Goal: Ask a question

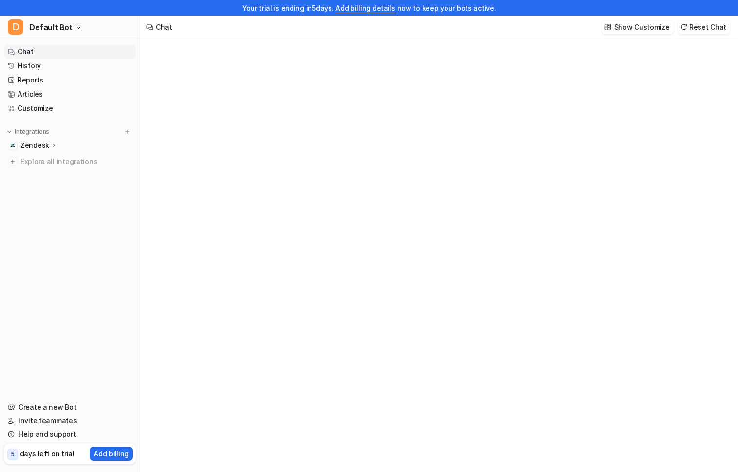
type textarea "**********"
click at [61, 98] on link "Articles" at bounding box center [70, 94] width 132 height 14
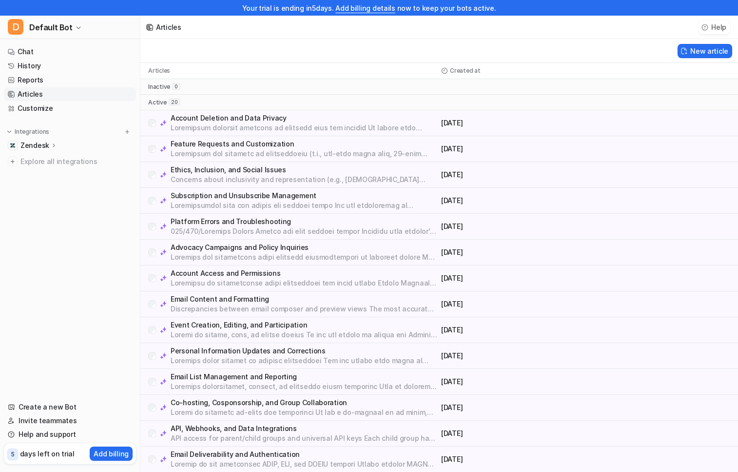
click at [711, 26] on button "Help" at bounding box center [715, 27] width 32 height 14
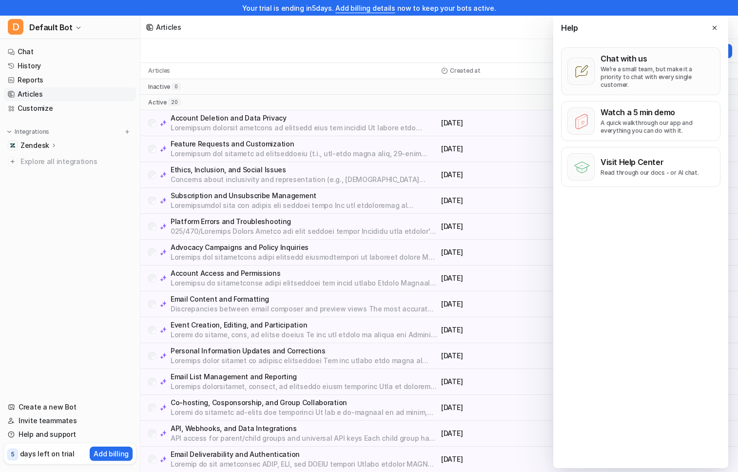
click at [660, 68] on p "We’re a small team, but make it a priority to chat with every single customer." at bounding box center [658, 76] width 114 height 23
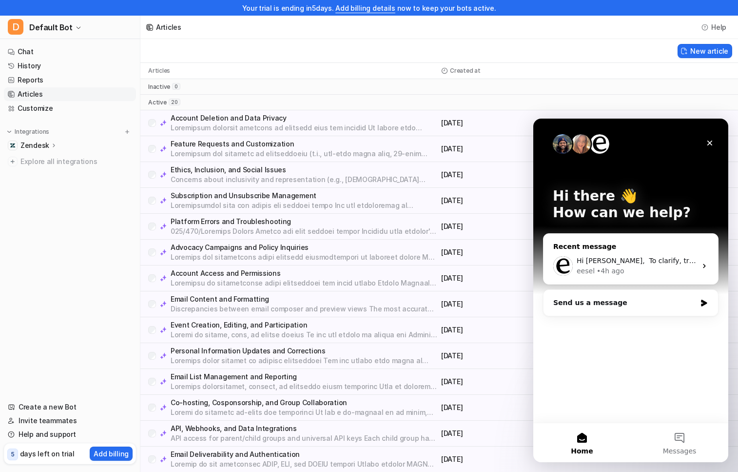
click at [621, 269] on div "• 4h ago" at bounding box center [611, 271] width 28 height 10
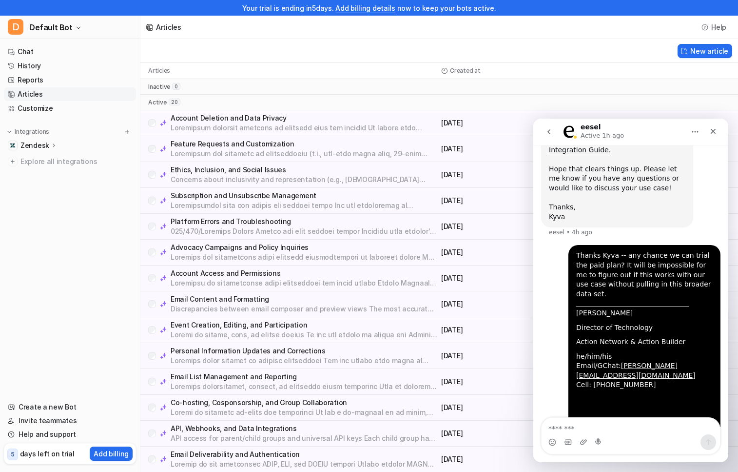
scroll to position [427, 0]
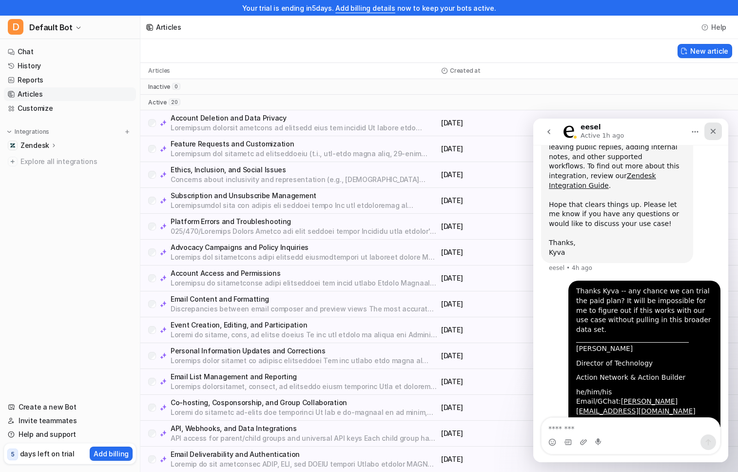
click at [711, 133] on icon "Close" at bounding box center [714, 131] width 8 height 8
